Goal: Task Accomplishment & Management: Manage account settings

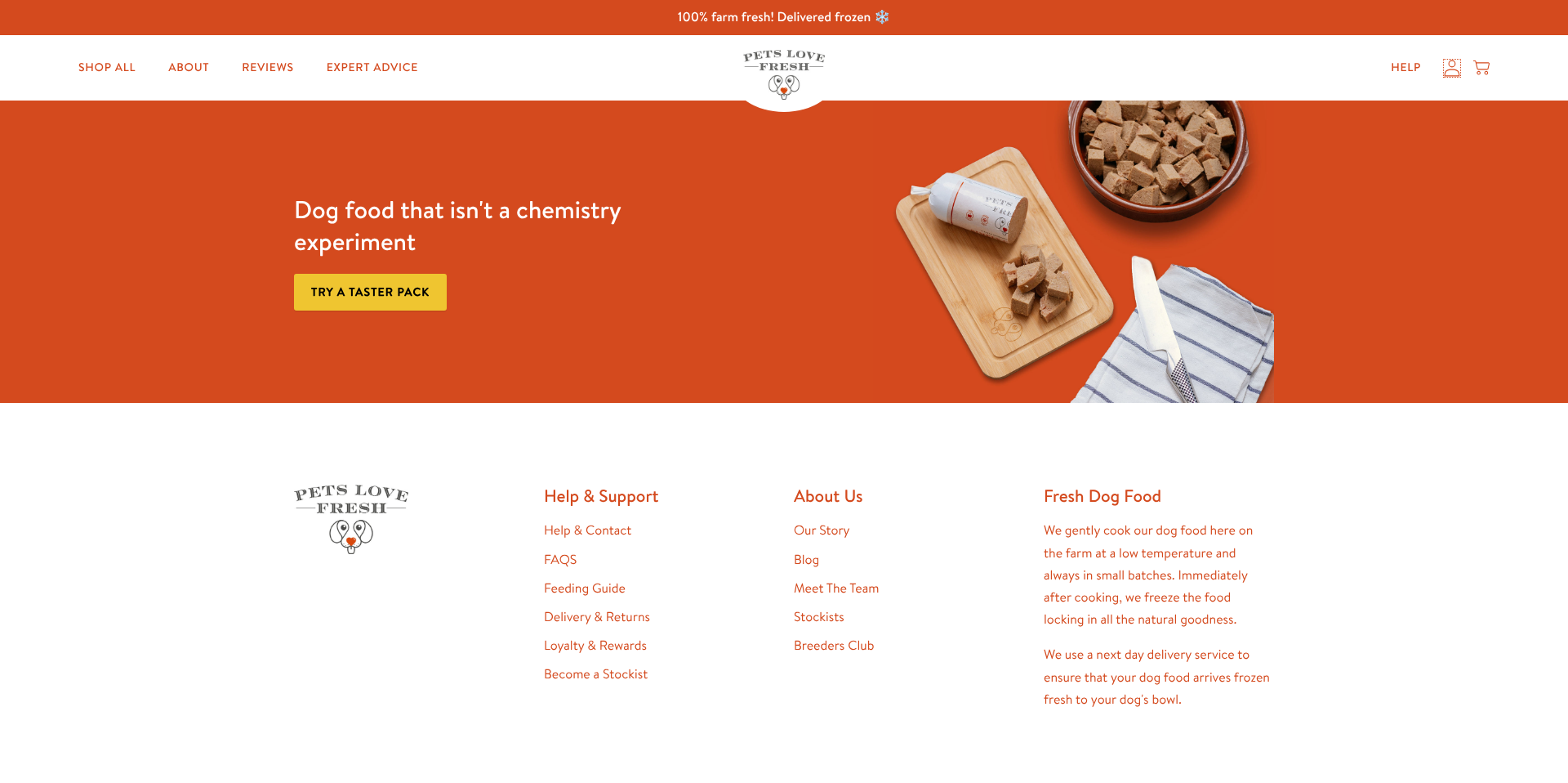
click at [1450, 67] on icon at bounding box center [1452, 68] width 16 height 17
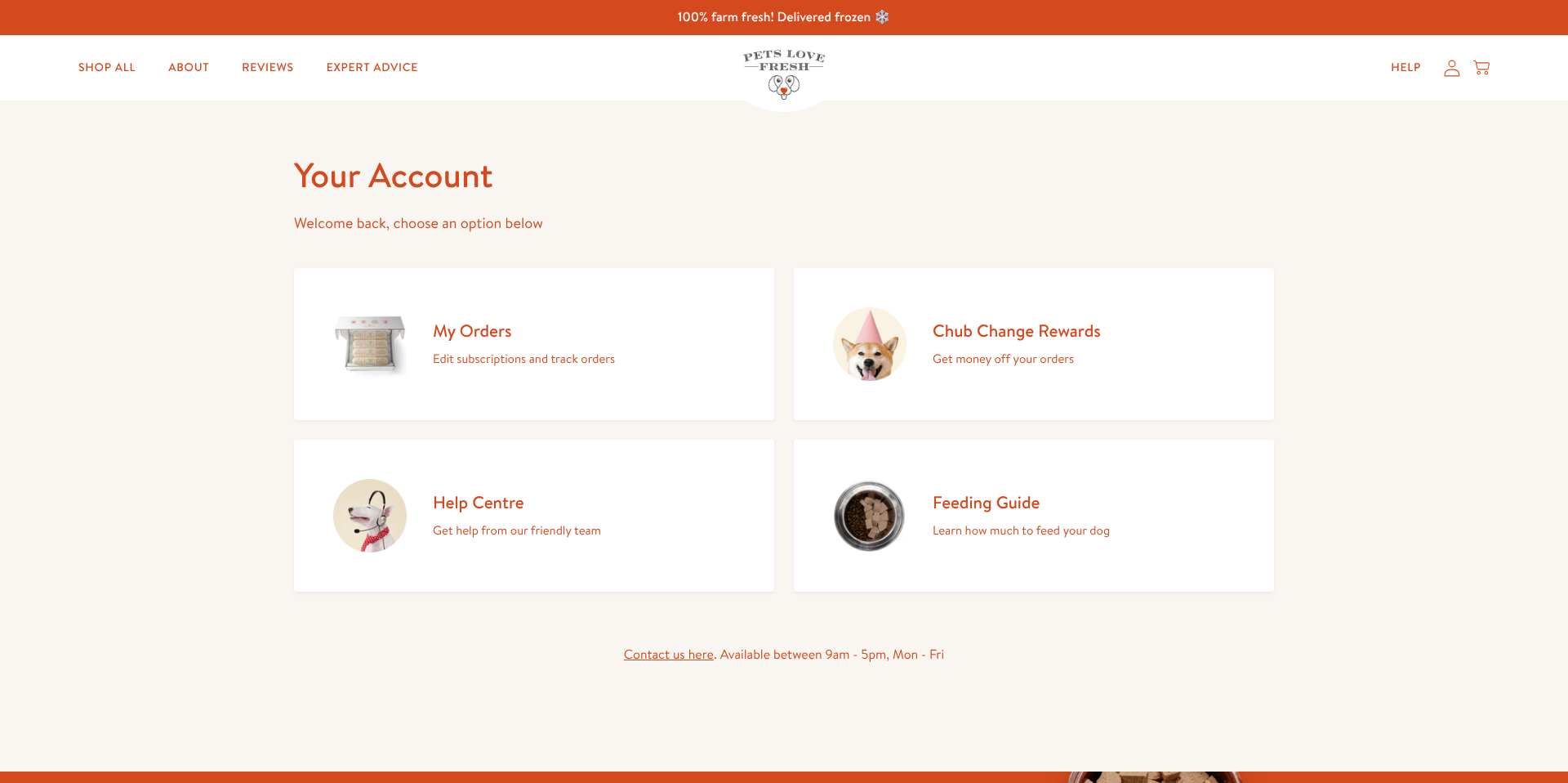
click at [487, 329] on h2 "My Orders" at bounding box center [523, 330] width 182 height 22
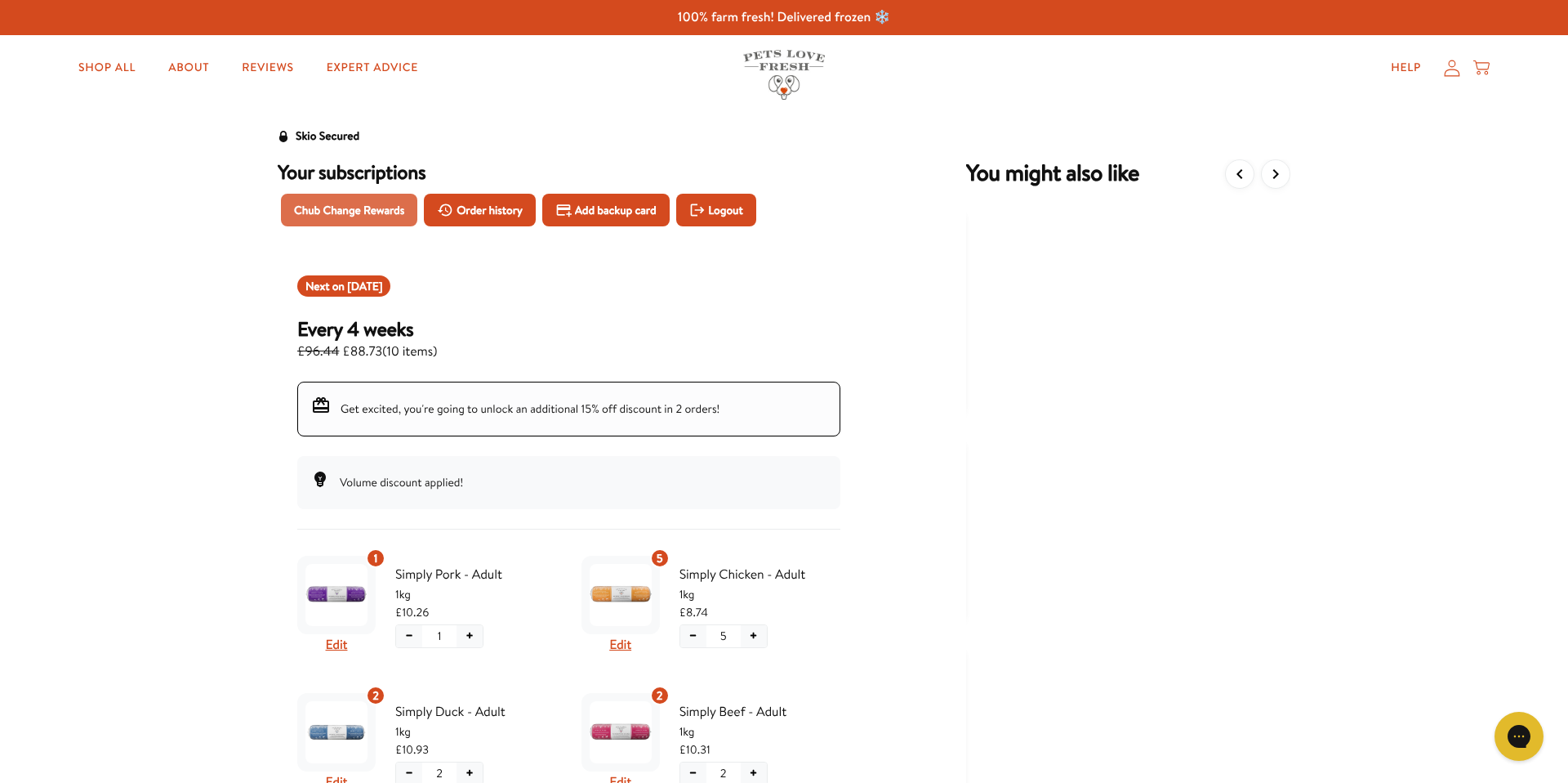
click at [342, 214] on span "Chub Change Rewards" at bounding box center [348, 210] width 110 height 18
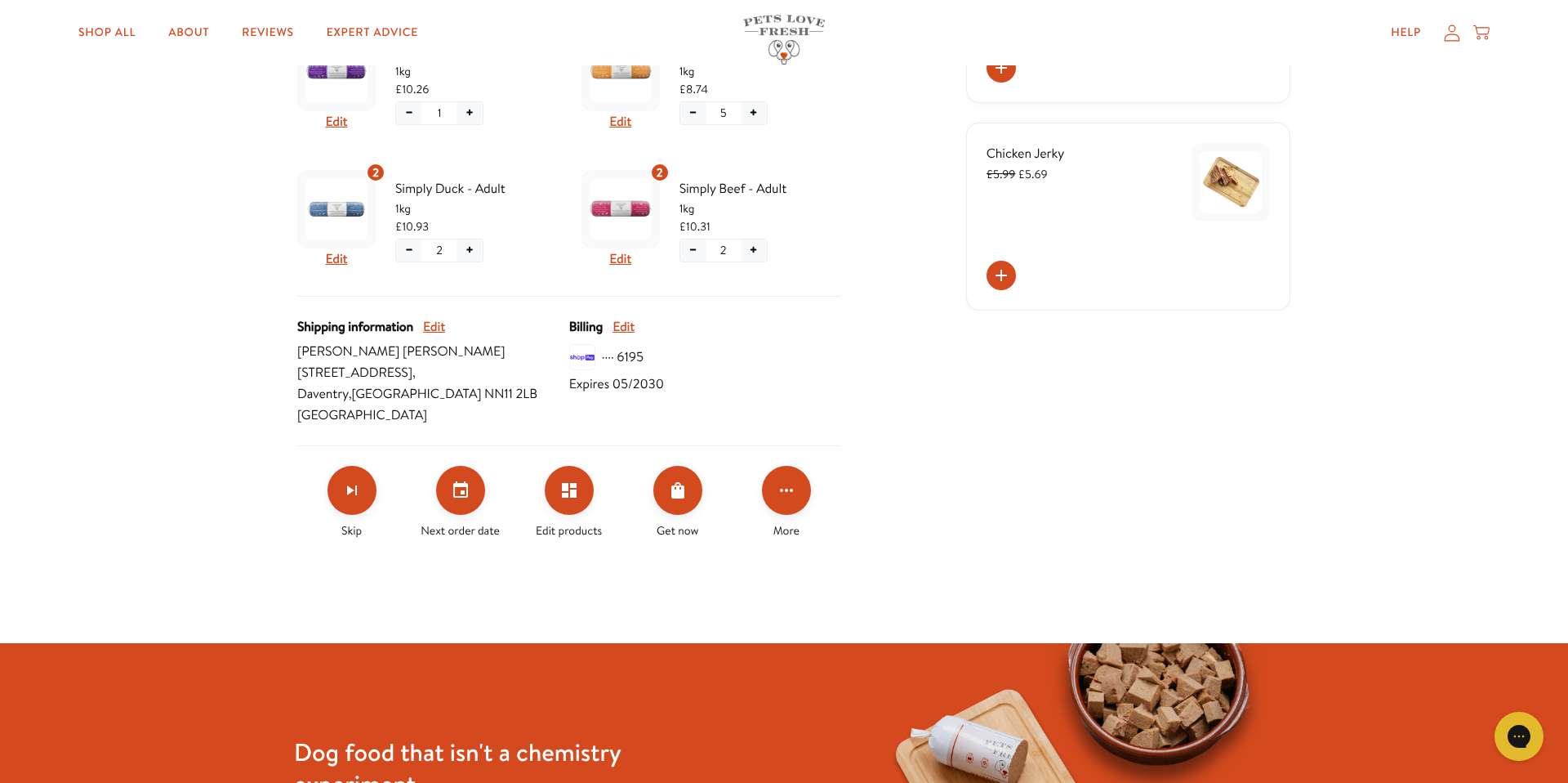
scroll to position [533, 0]
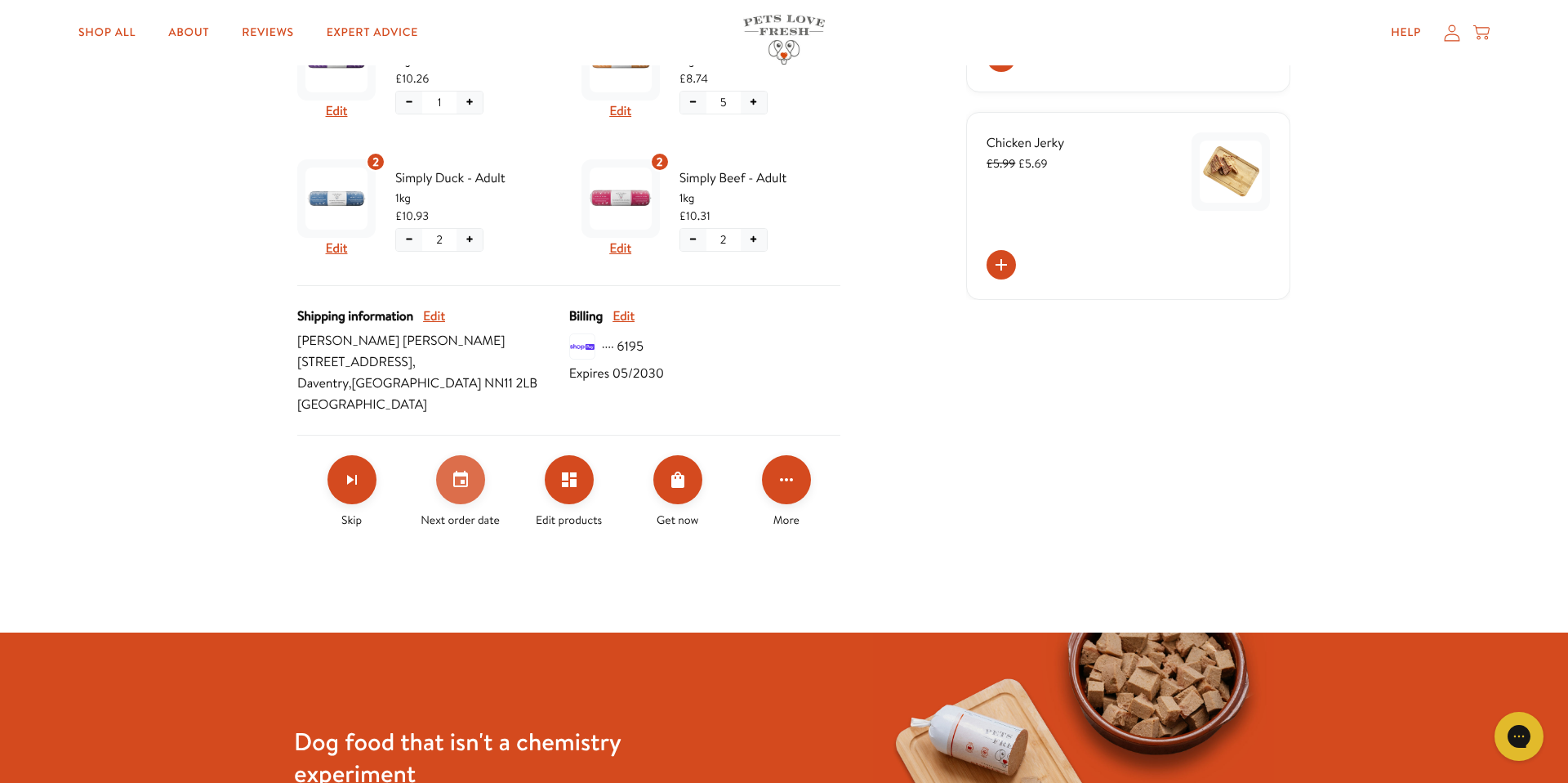
click at [465, 484] on icon "Set your next order date" at bounding box center [461, 479] width 15 height 16
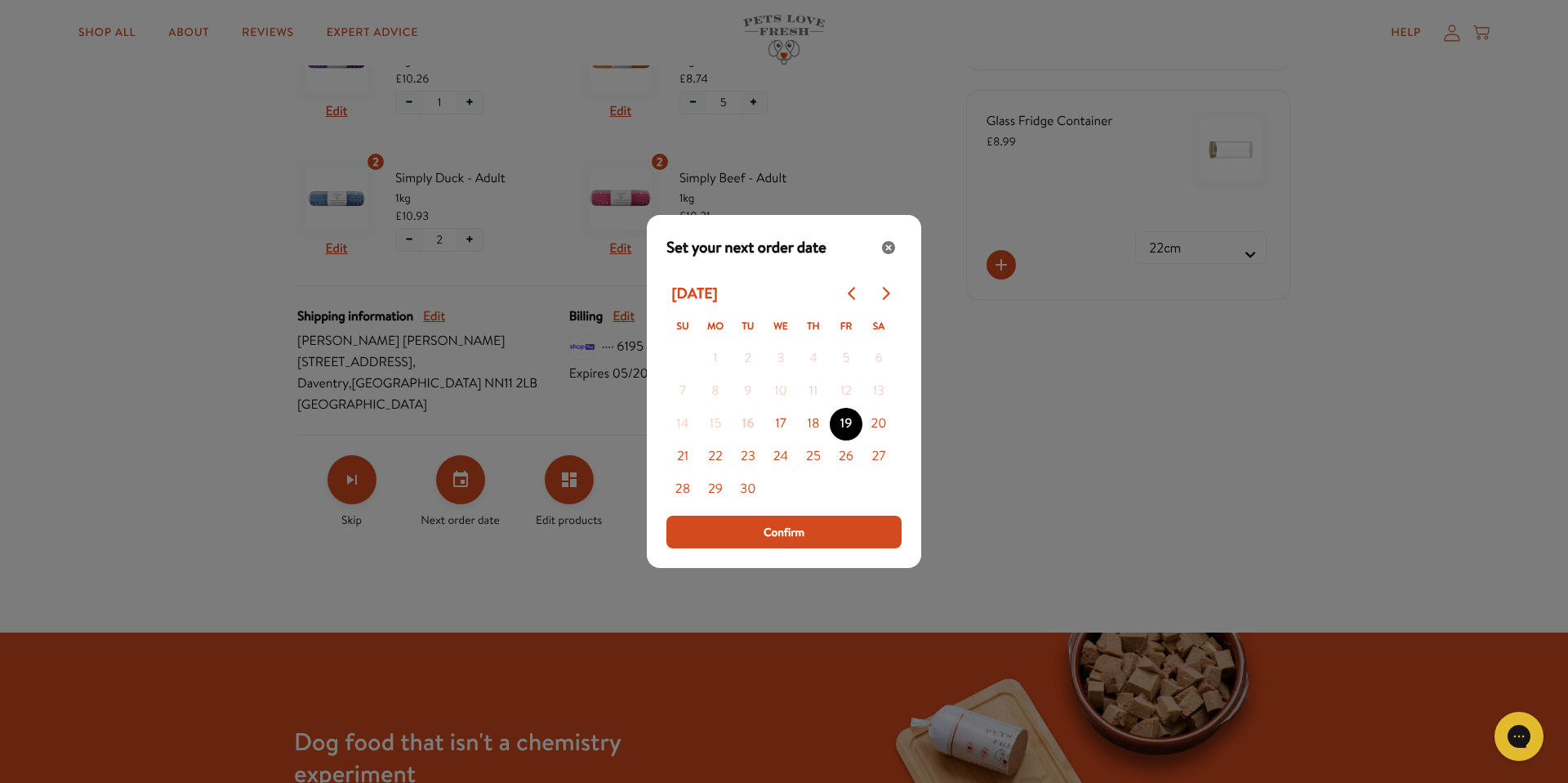
click at [158, 351] on div "Modal" at bounding box center [784, 391] width 1568 height 783
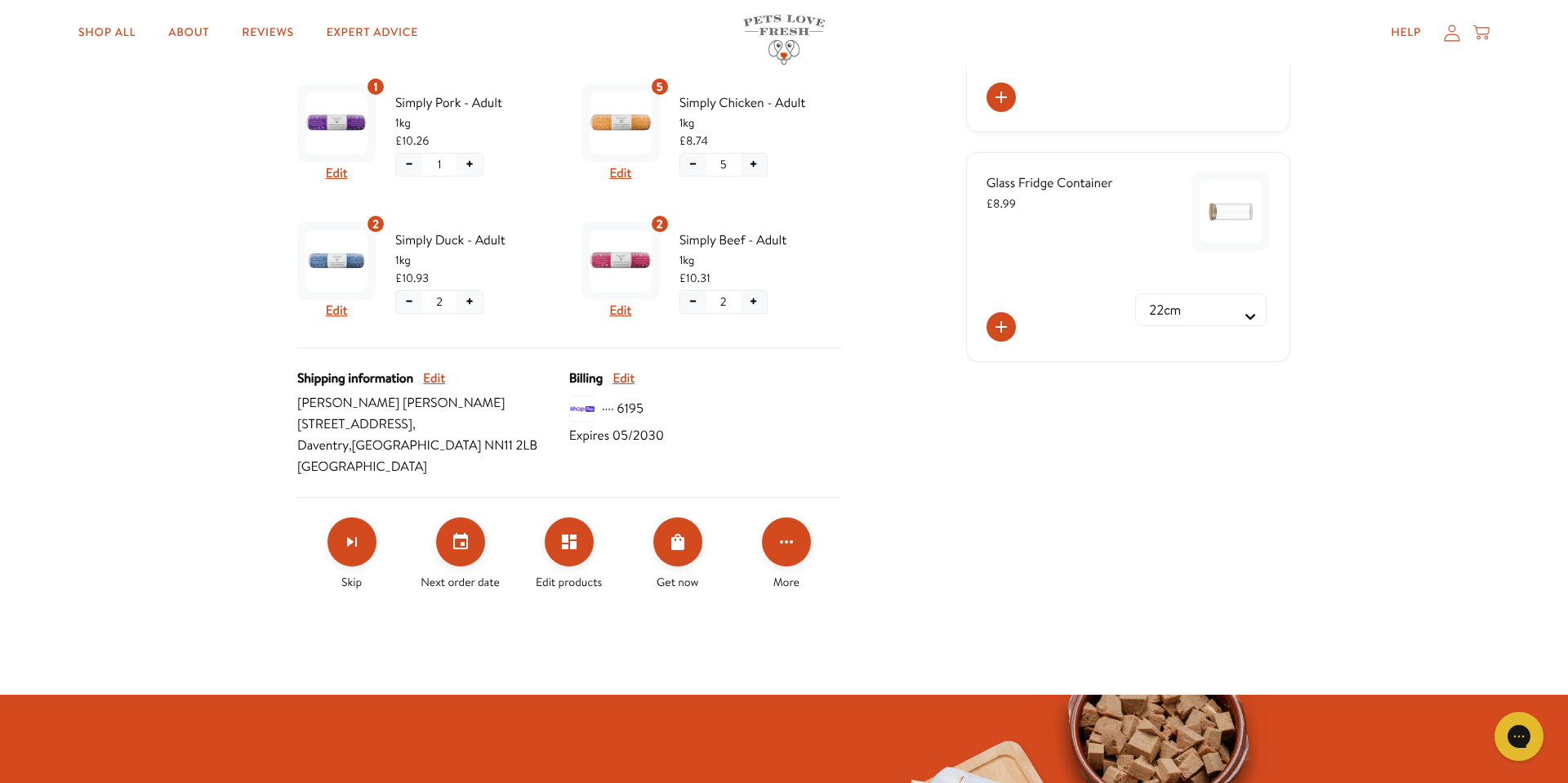
scroll to position [450, 0]
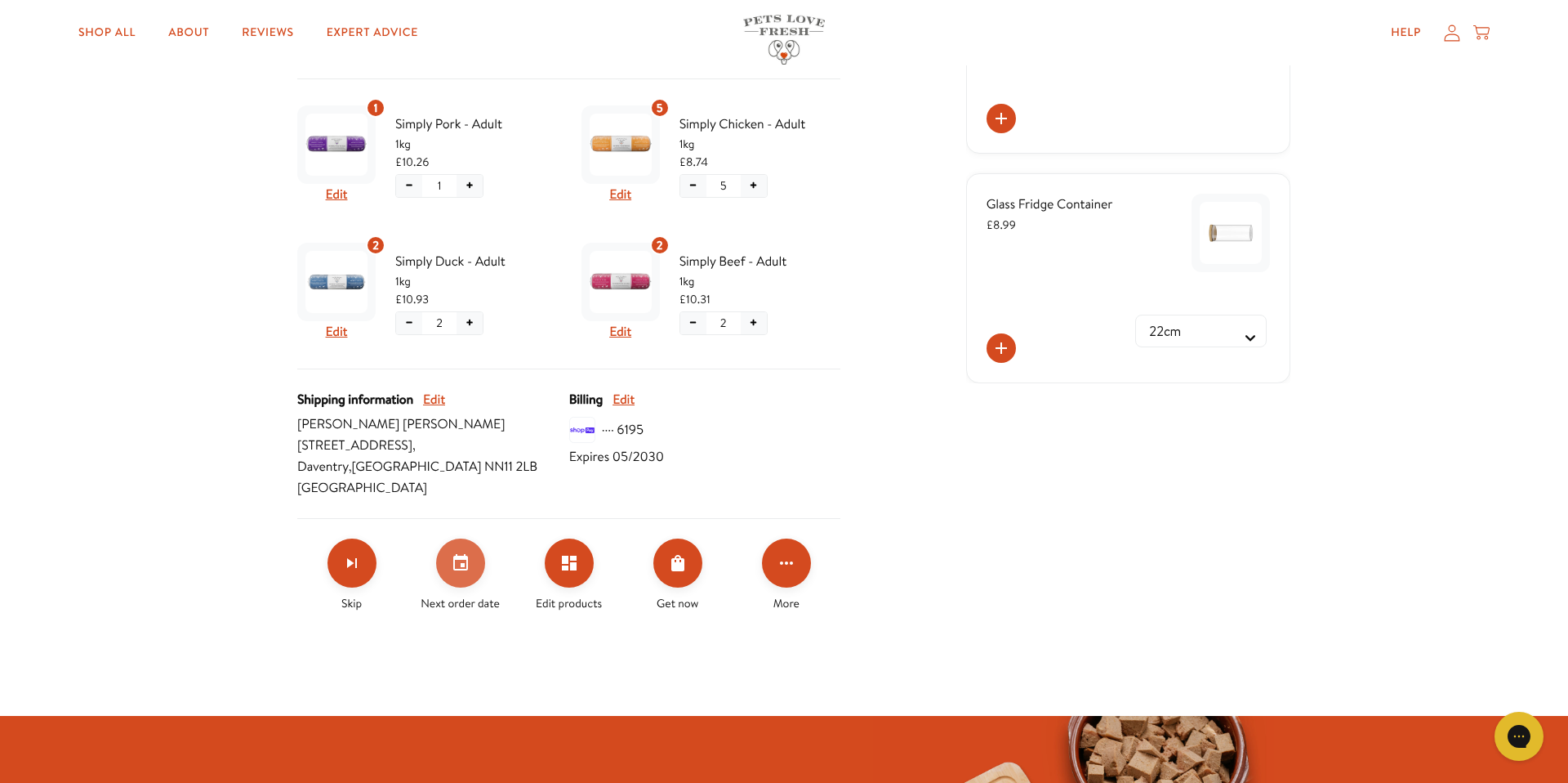
click at [462, 571] on icon "Set your next order date" at bounding box center [461, 563] width 20 height 20
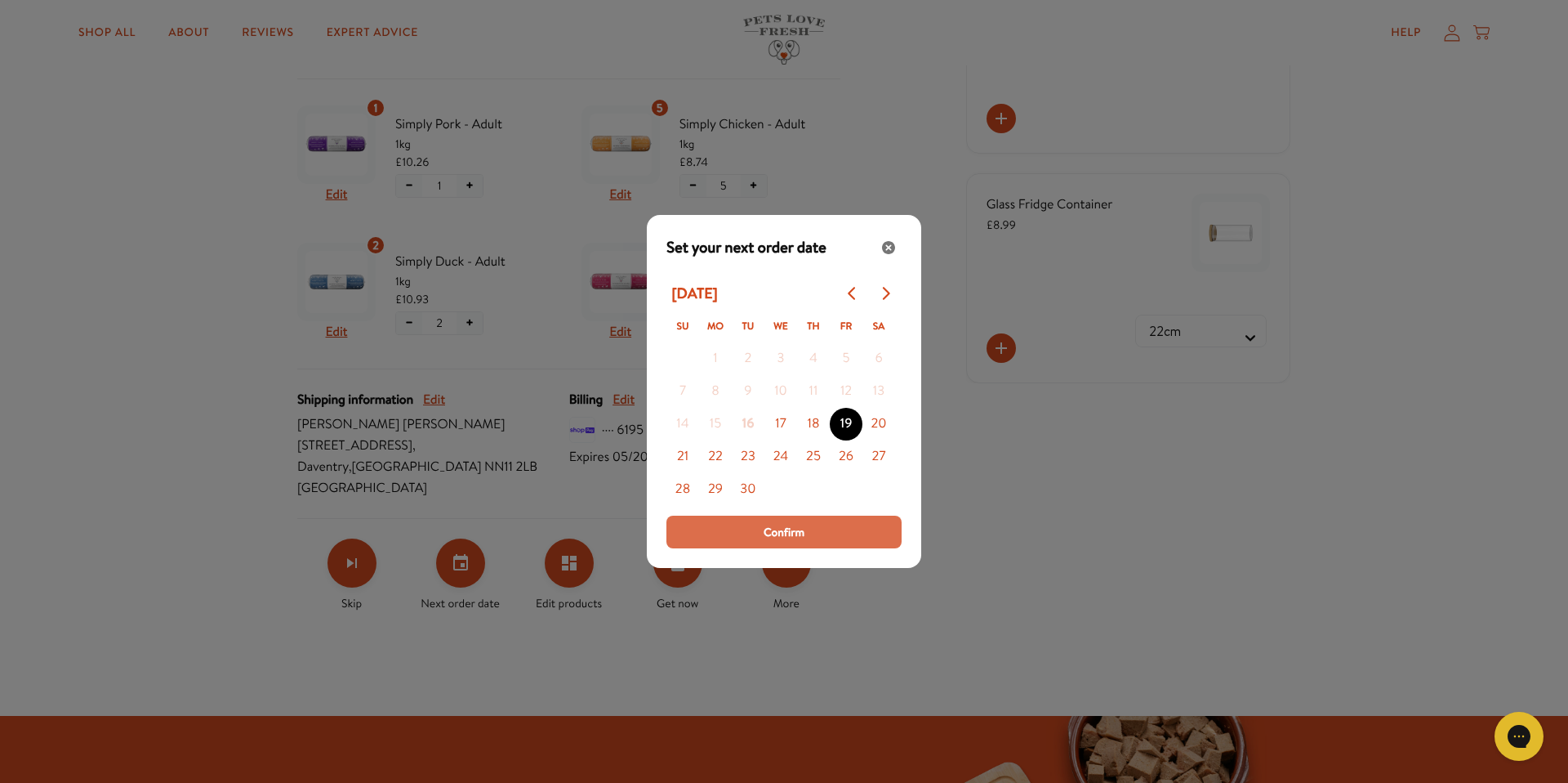
click at [748, 533] on button "Confirm" at bounding box center [784, 532] width 236 height 33
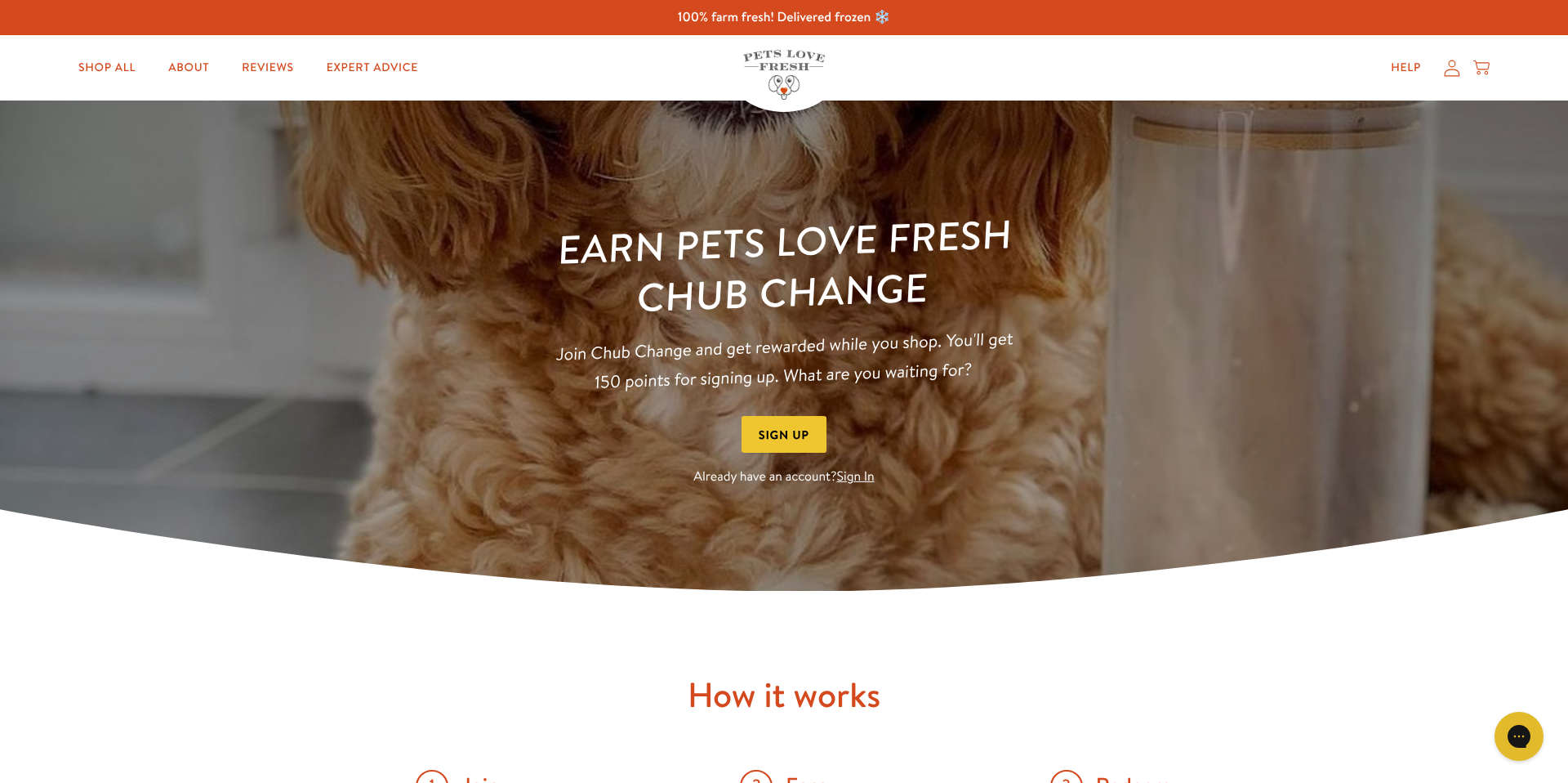
click at [849, 480] on link "Sign In" at bounding box center [856, 476] width 38 height 18
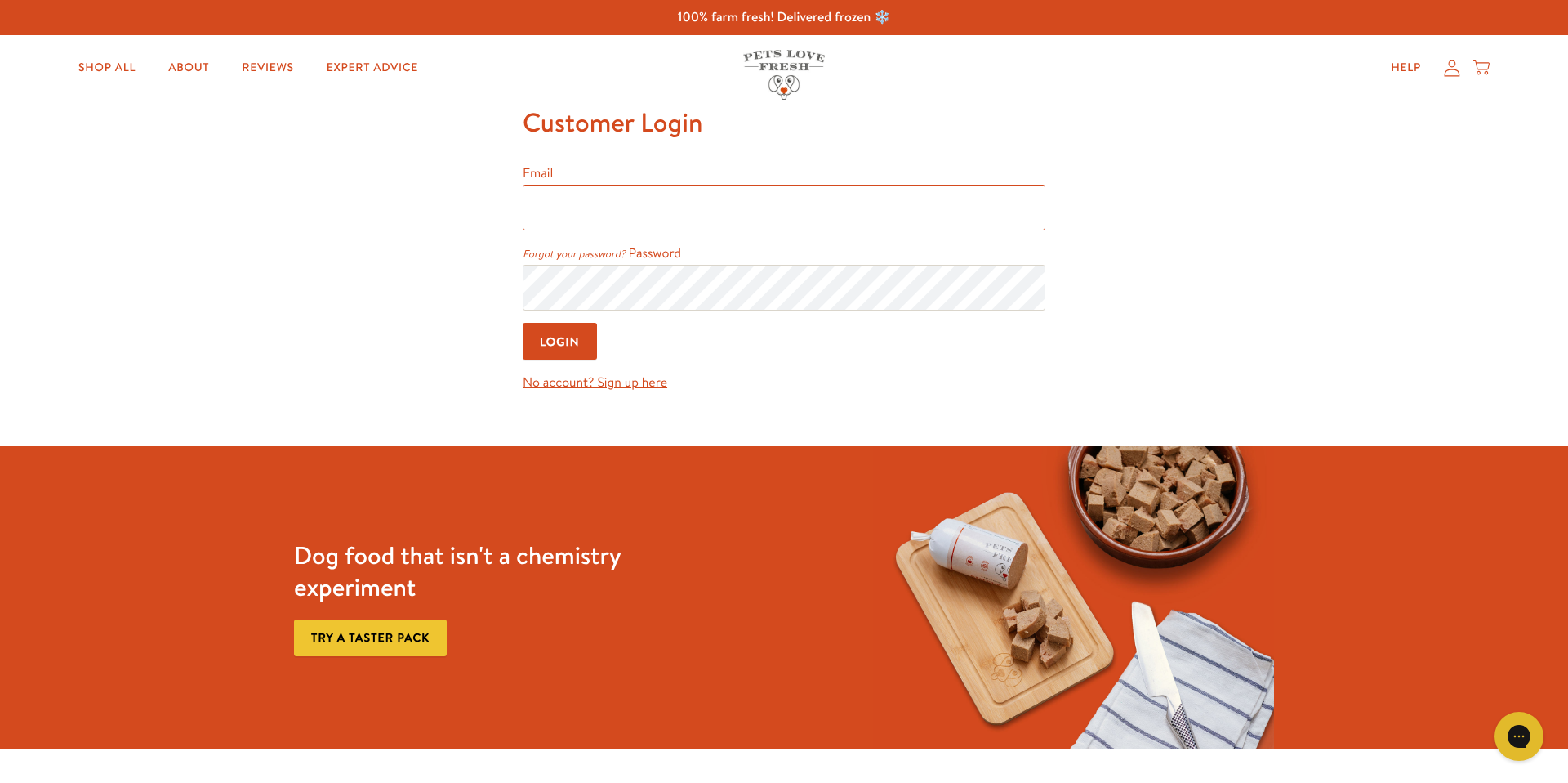
click at [641, 214] on input "Email" at bounding box center [784, 208] width 523 height 46
click at [566, 212] on input "Email" at bounding box center [784, 208] width 523 height 46
click at [571, 213] on input "Email" at bounding box center [784, 208] width 523 height 46
click at [572, 211] on input "Email" at bounding box center [784, 208] width 523 height 46
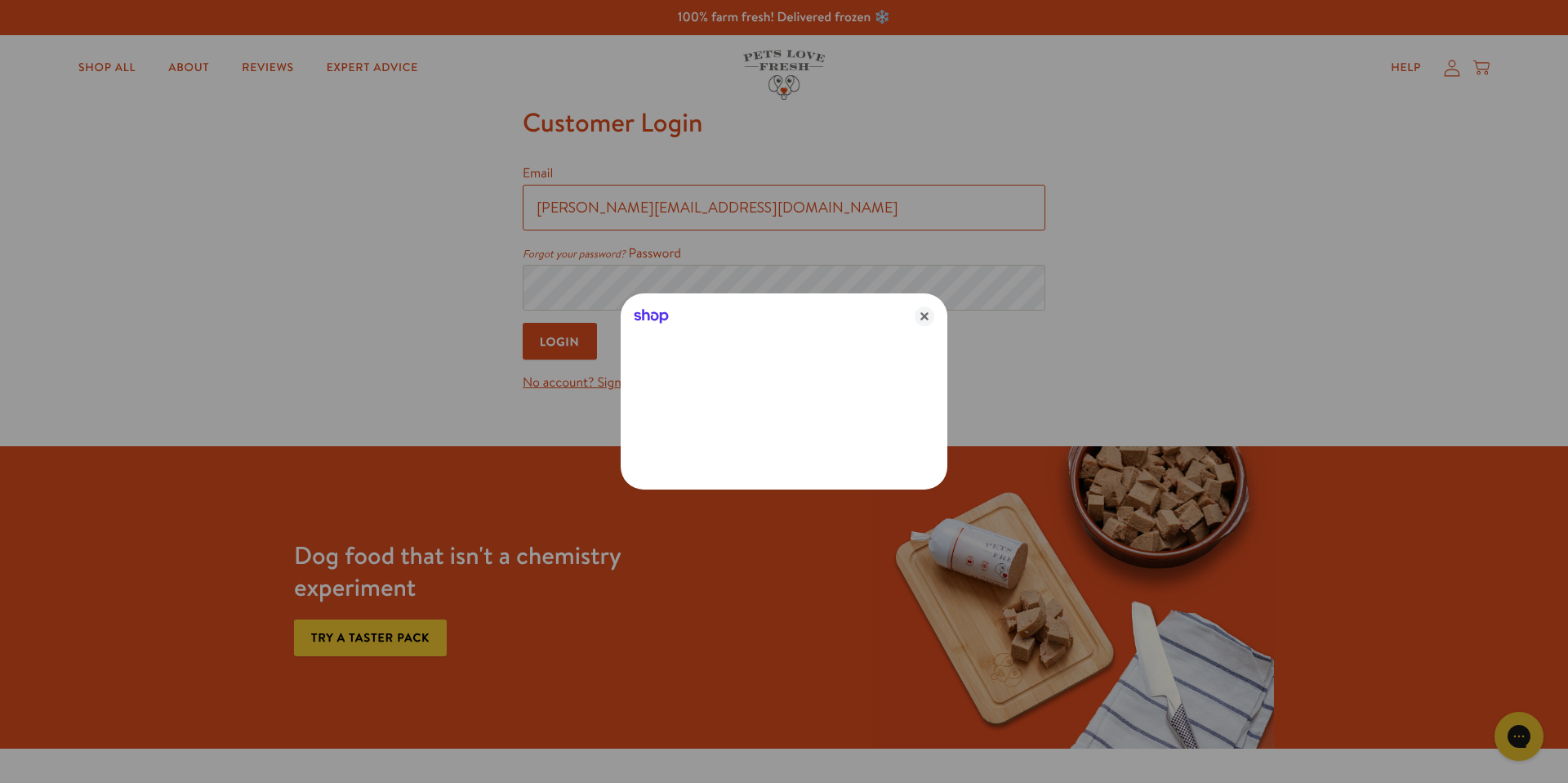
type input "[PERSON_NAME][EMAIL_ADDRESS][DOMAIN_NAME]"
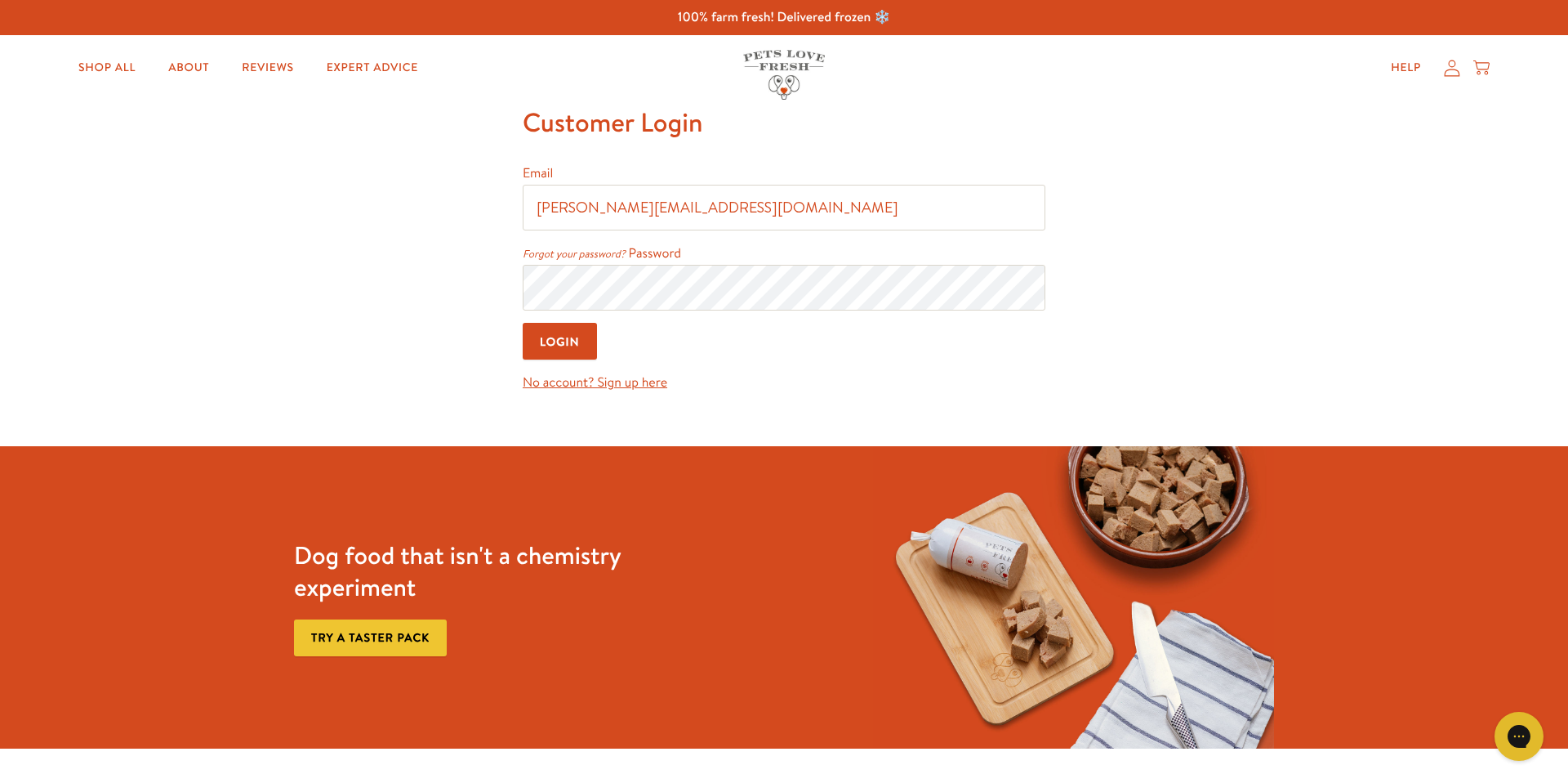
click at [523, 407] on nordpass-icon at bounding box center [523, 407] width 0 height 0
click at [410, 320] on body "100% farm fresh! Delivered frozen ❄️ Shop All About Reviews Expert Advice My ac…" at bounding box center [784, 652] width 1568 height 1305
